Goal: Information Seeking & Learning: Learn about a topic

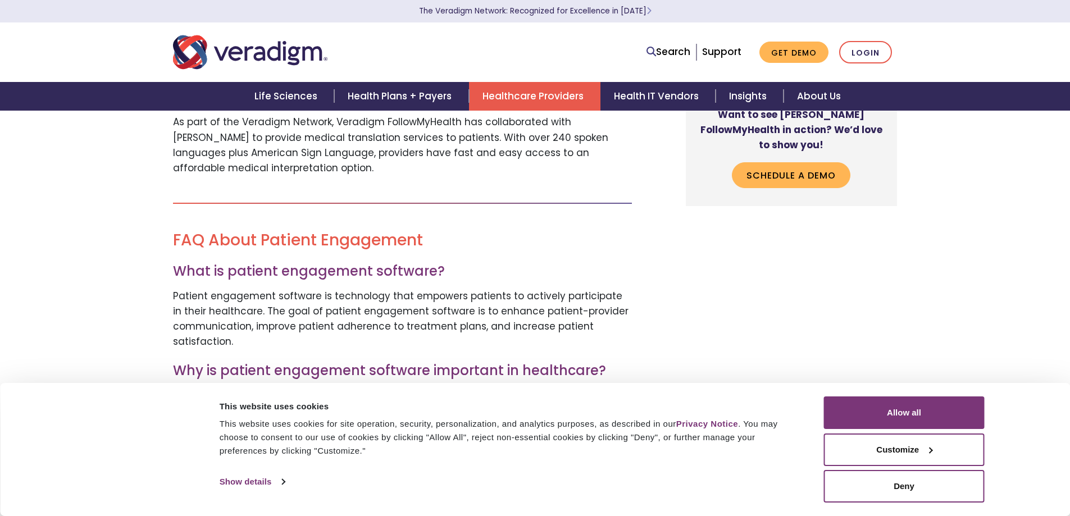
scroll to position [2584, 0]
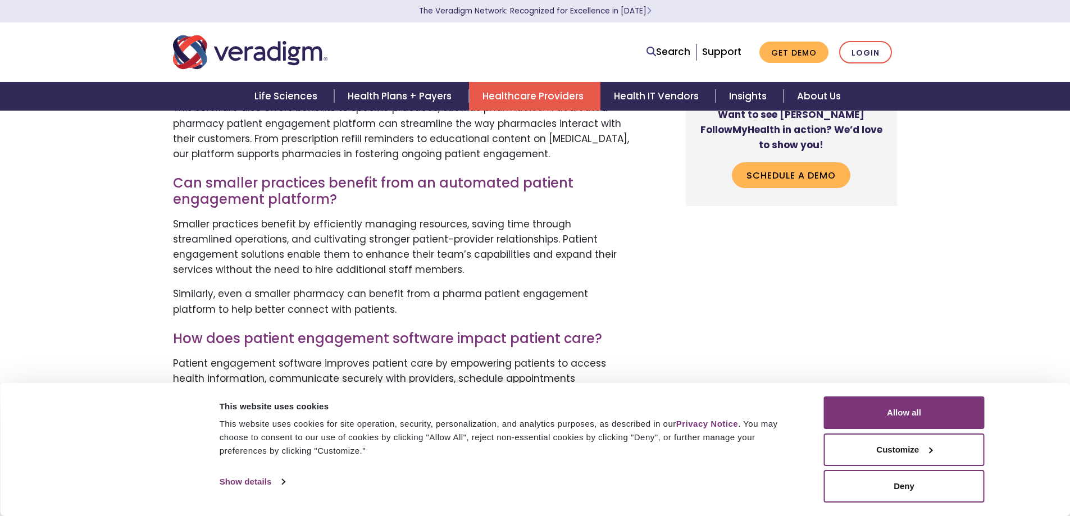
scroll to position [3258, 0]
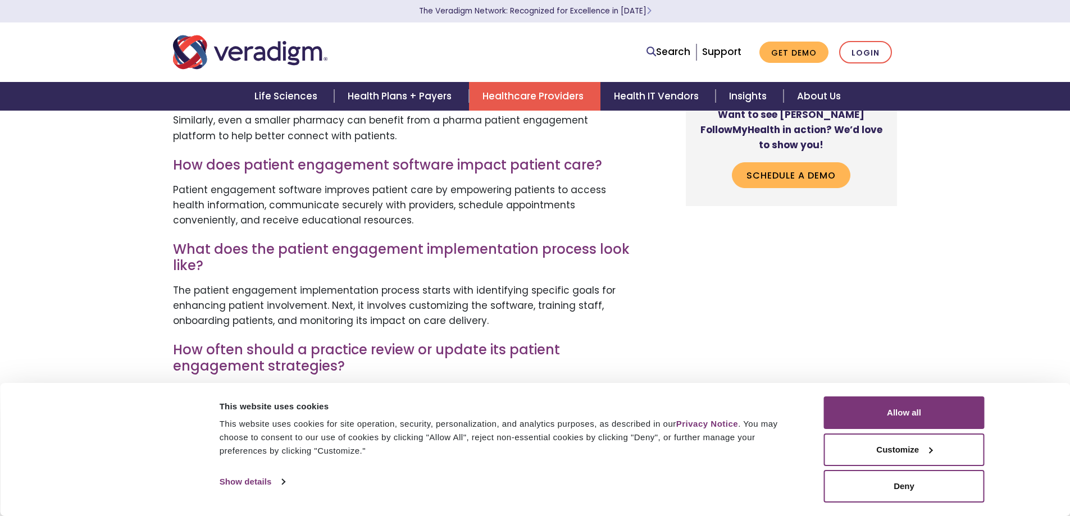
click at [899, 452] on button "Customize" at bounding box center [904, 450] width 161 height 33
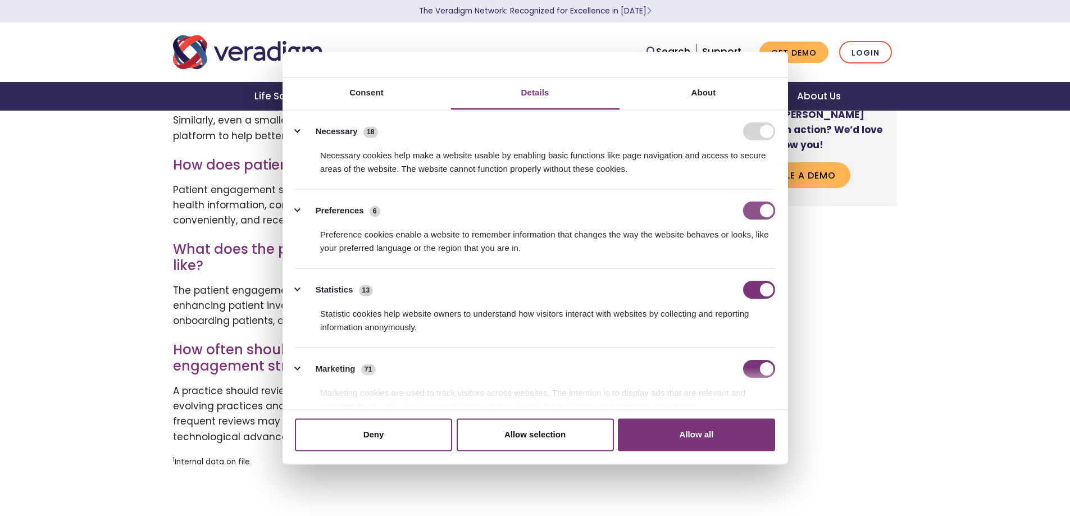
click at [751, 213] on input "Preferences" at bounding box center [759, 211] width 32 height 18
checkbox input "false"
click at [754, 292] on input "Statistics" at bounding box center [759, 290] width 32 height 18
checkbox input "false"
click at [751, 368] on input "Marketing" at bounding box center [759, 369] width 32 height 18
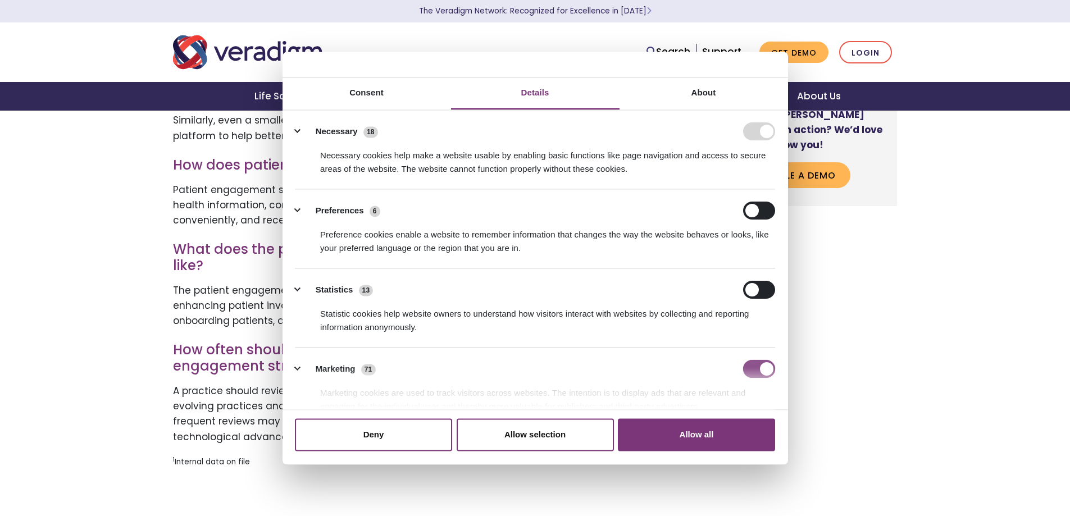
checkbox input "false"
click at [515, 437] on button "Allow selection" at bounding box center [535, 435] width 157 height 33
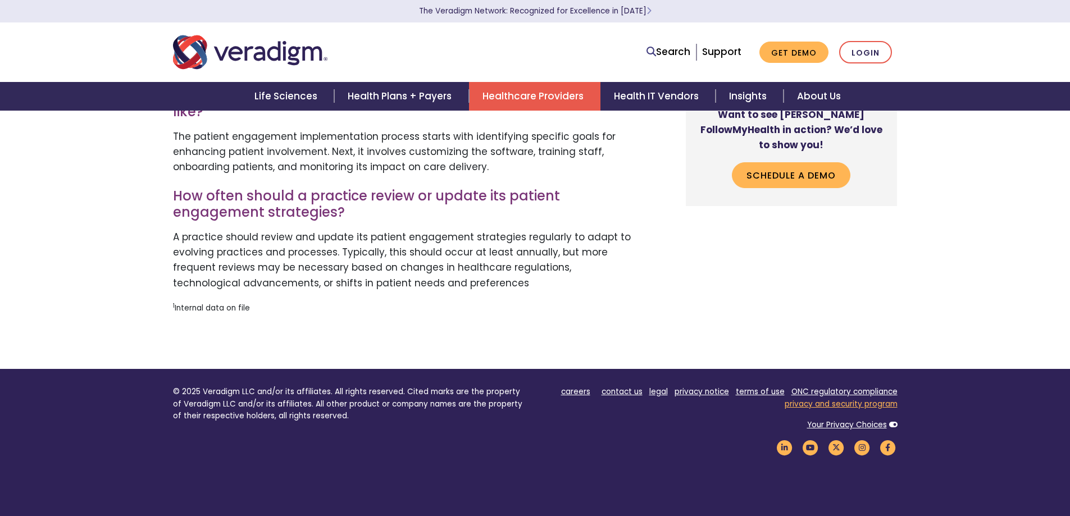
scroll to position [3483, 0]
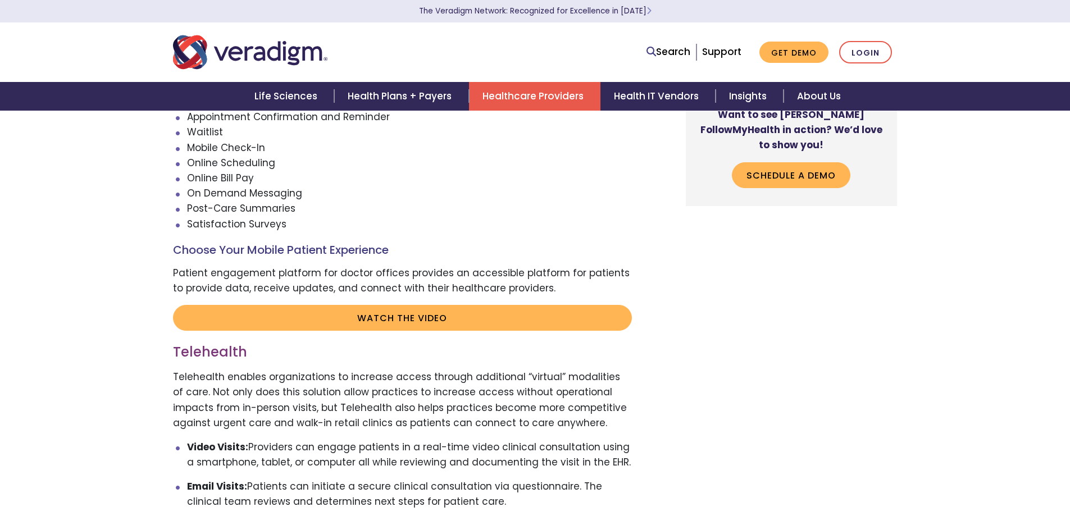
scroll to position [1910, 0]
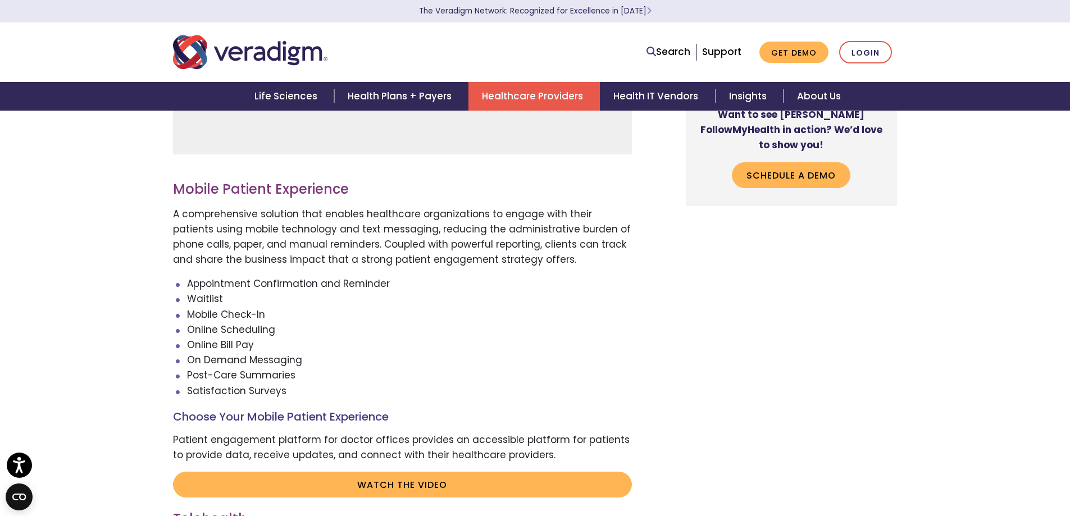
click at [957, 174] on div "A cloud-based approach, the FollowMyHealth Patient Engagement Platform is a mob…" at bounding box center [535, 202] width 1070 height 3337
click at [959, 187] on div "A cloud-based approach, the FollowMyHealth Patient Engagement Platform is a mob…" at bounding box center [535, 202] width 1070 height 3337
click at [966, 42] on nav "Search Support Get Demo Login" at bounding box center [535, 52] width 1070 height 60
click at [943, 172] on div "A cloud-based approach, the FollowMyHealth Patient Engagement Platform is a mob…" at bounding box center [535, 202] width 1070 height 3337
click at [945, 45] on nav "Search Support Get Demo Login" at bounding box center [535, 52] width 1070 height 60
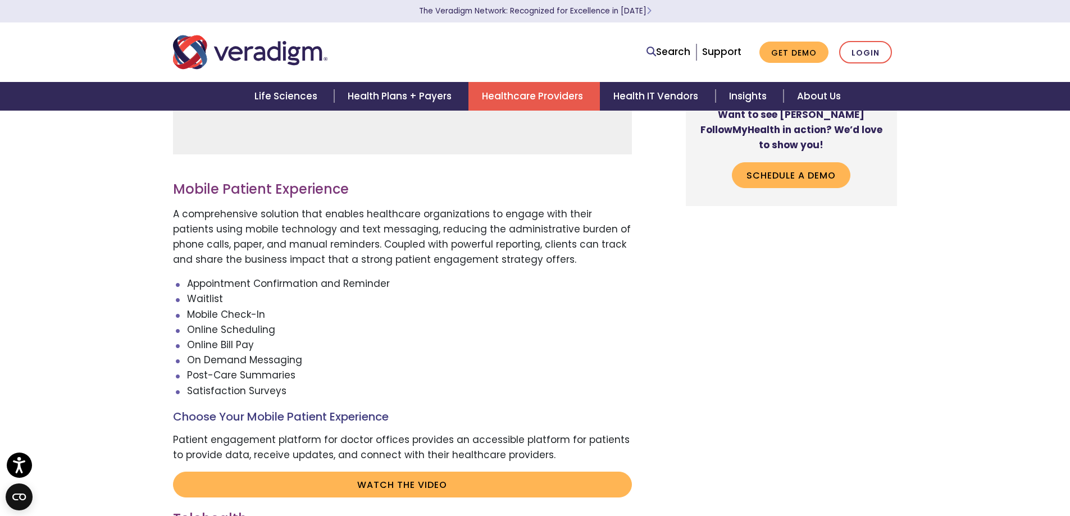
click at [806, 281] on div "Want to see [PERSON_NAME] FollowMyHealth in action? We’d love to show you! Sche…" at bounding box center [782, 193] width 247 height 3265
